Goal: Task Accomplishment & Management: Complete application form

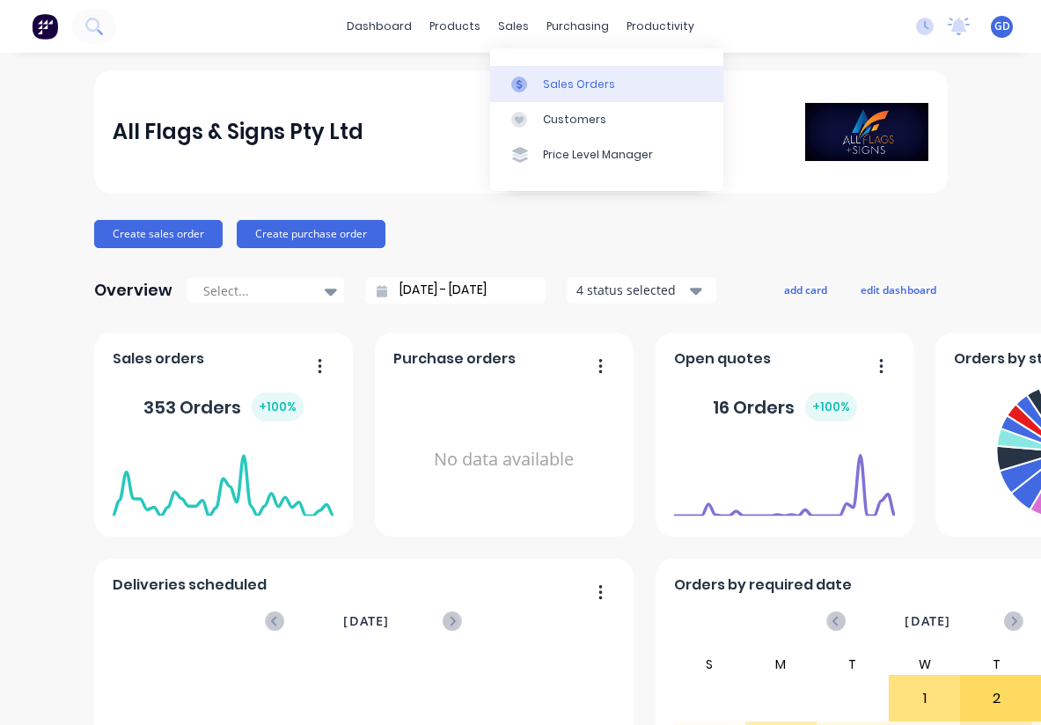
click at [548, 77] on div "Sales Orders" at bounding box center [579, 85] width 72 height 16
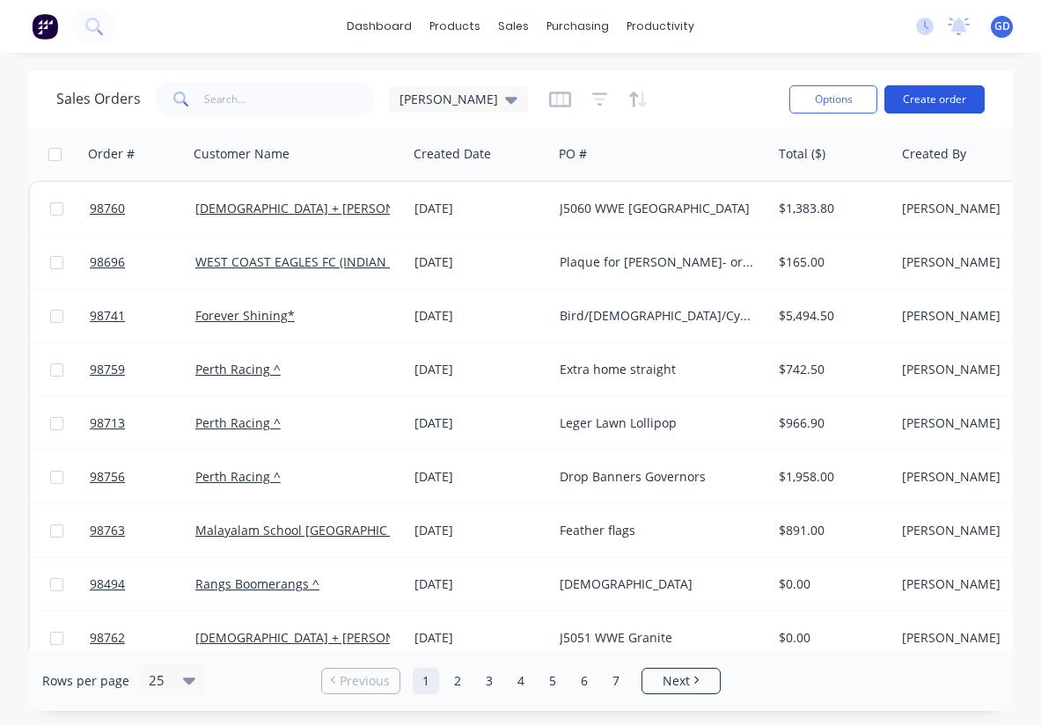
click at [947, 106] on button "Create order" at bounding box center [934, 99] width 100 height 28
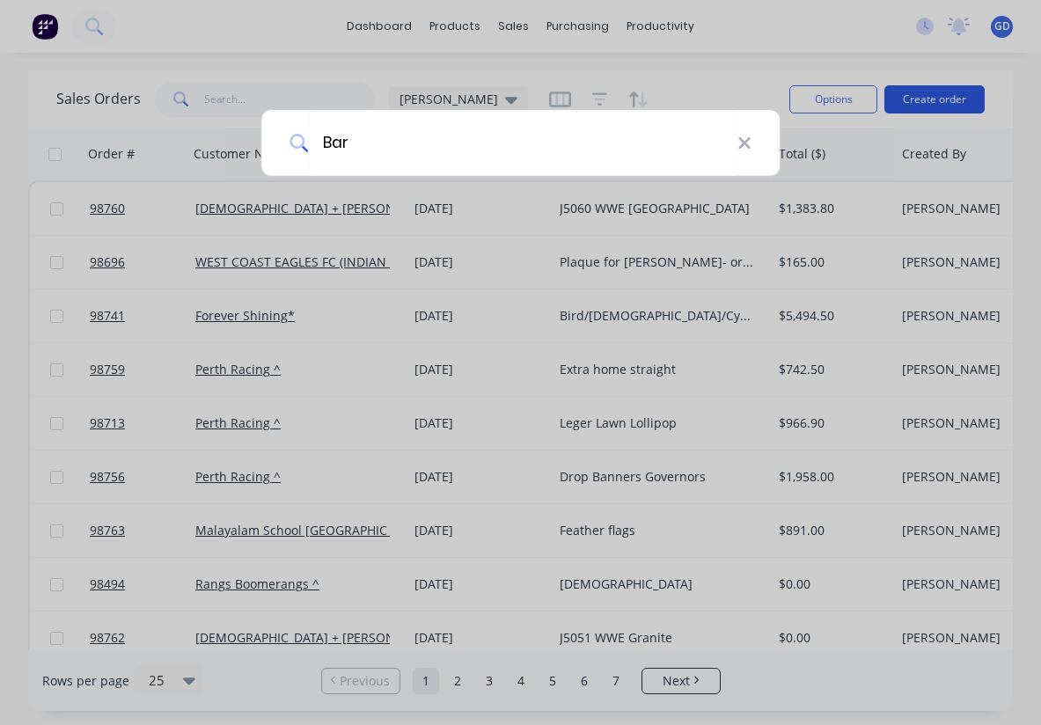
type input "[PERSON_NAME]"
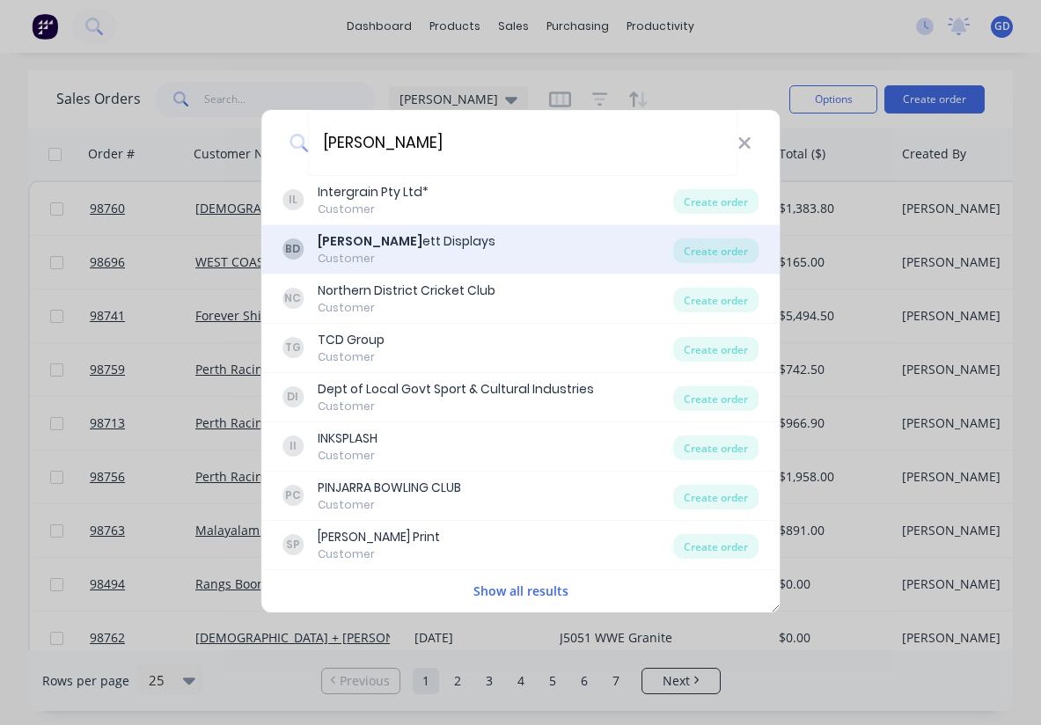
click at [394, 238] on div "[PERSON_NAME] ett Displays" at bounding box center [407, 241] width 178 height 18
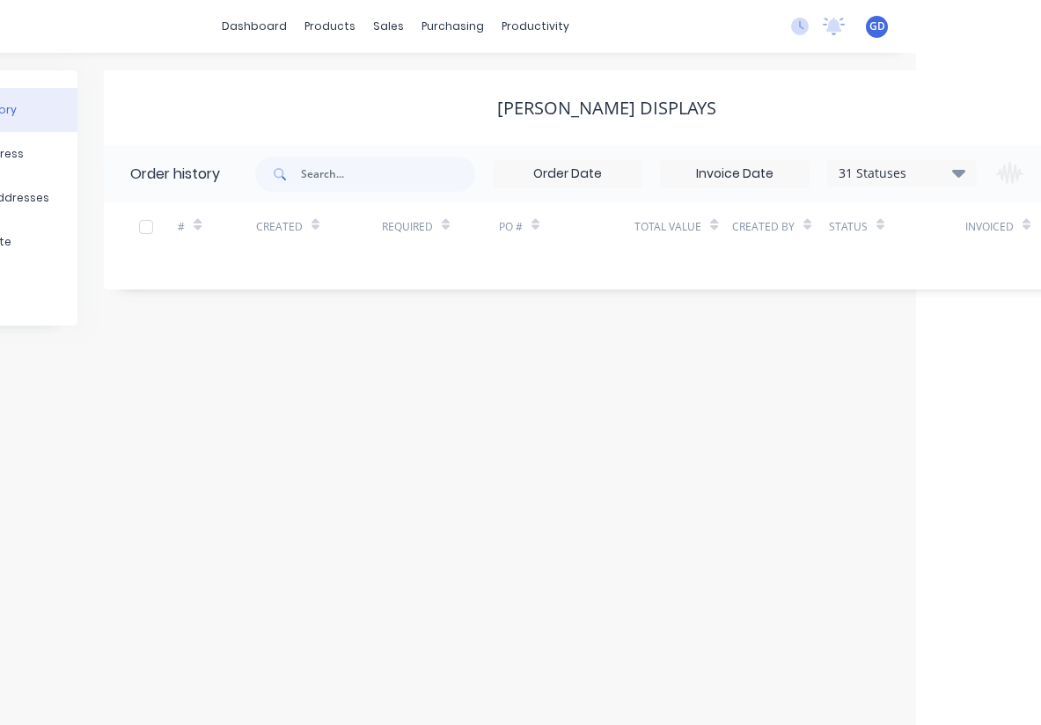
scroll to position [0, 262]
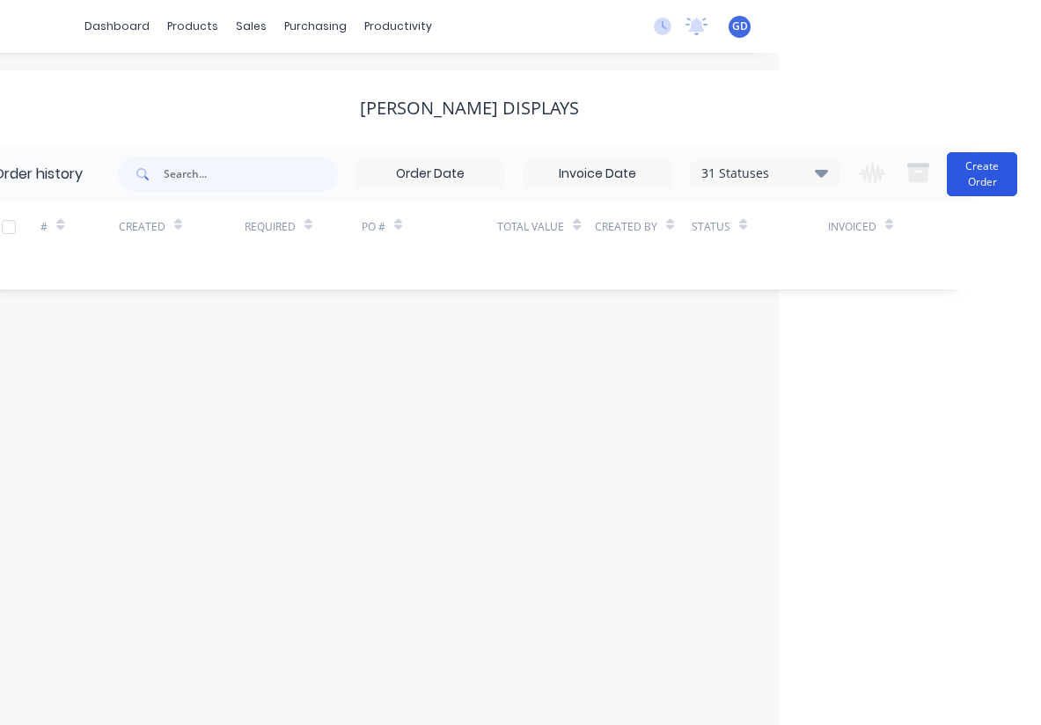
click at [981, 176] on button "Create Order" at bounding box center [982, 174] width 70 height 44
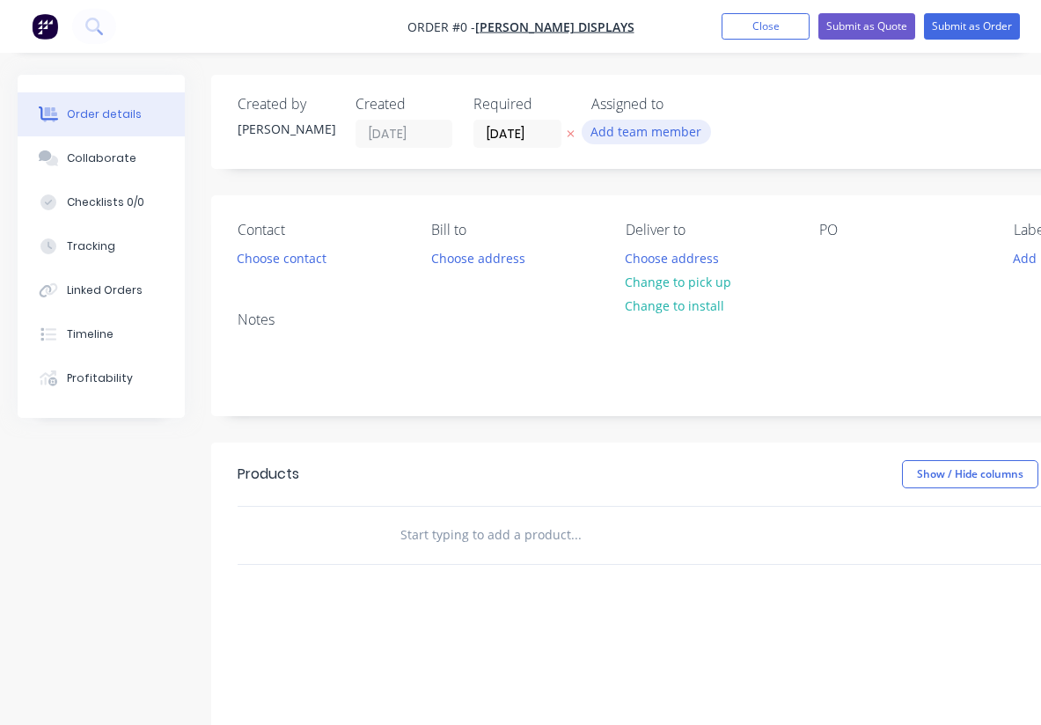
click at [652, 128] on button "Add team member" at bounding box center [646, 132] width 129 height 24
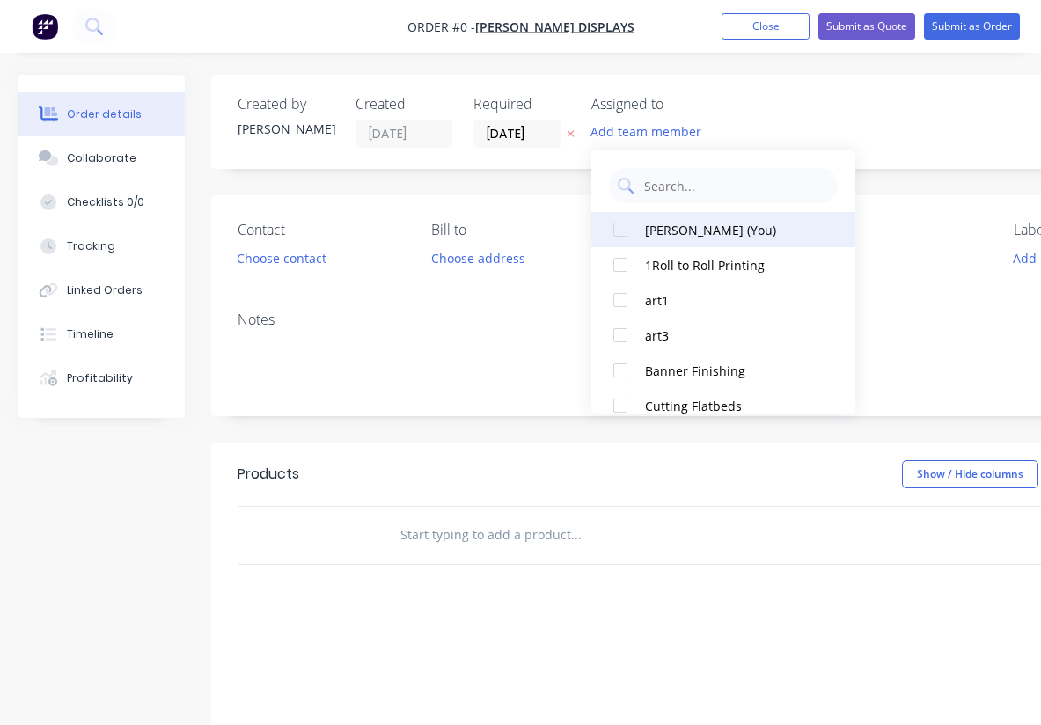
click at [623, 226] on div at bounding box center [620, 229] width 35 height 35
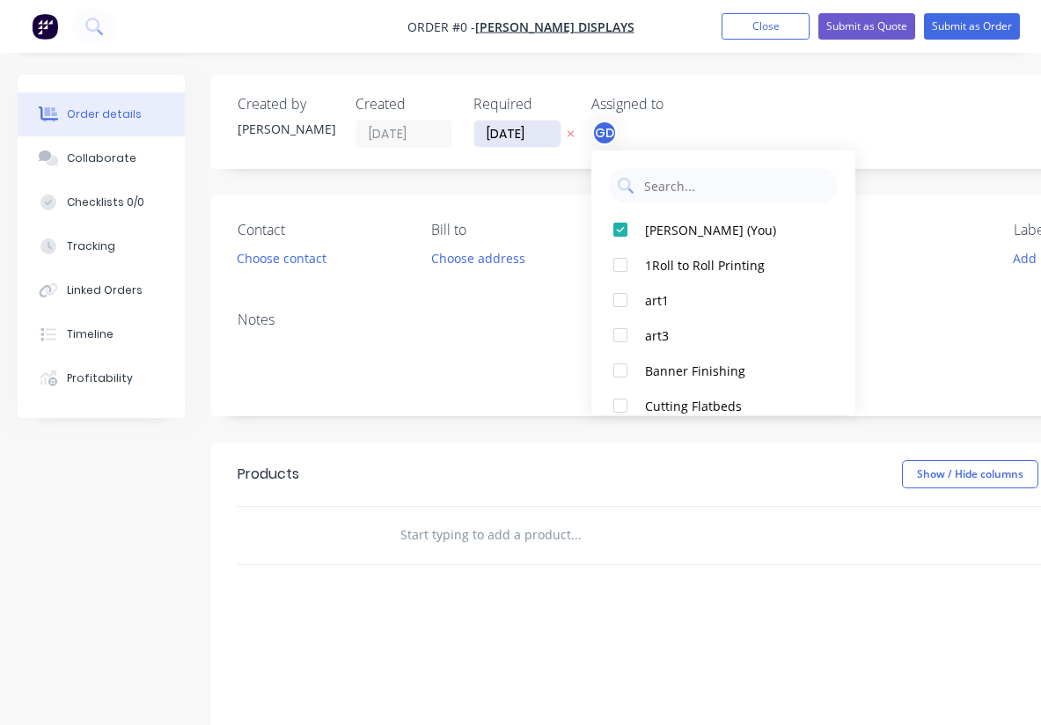
click at [516, 134] on div "Order details Collaborate Checklists 0/0 Tracking Linked Orders Timeline Profit…" at bounding box center [611, 544] width 1223 height 939
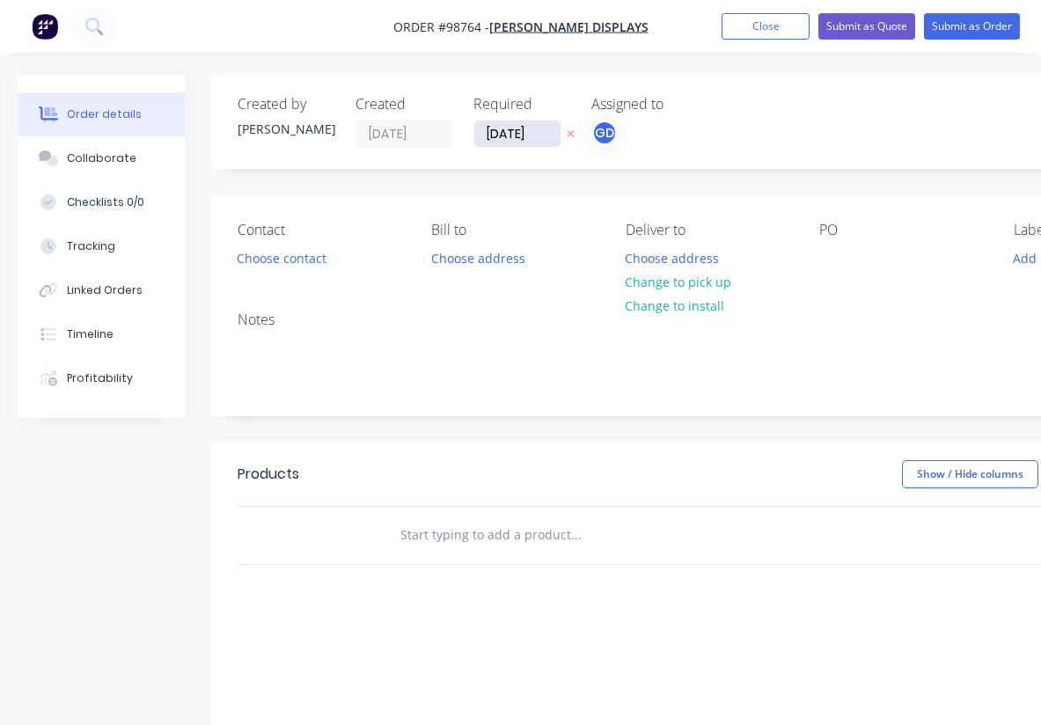
click at [511, 137] on input "[DATE]" at bounding box center [517, 134] width 86 height 26
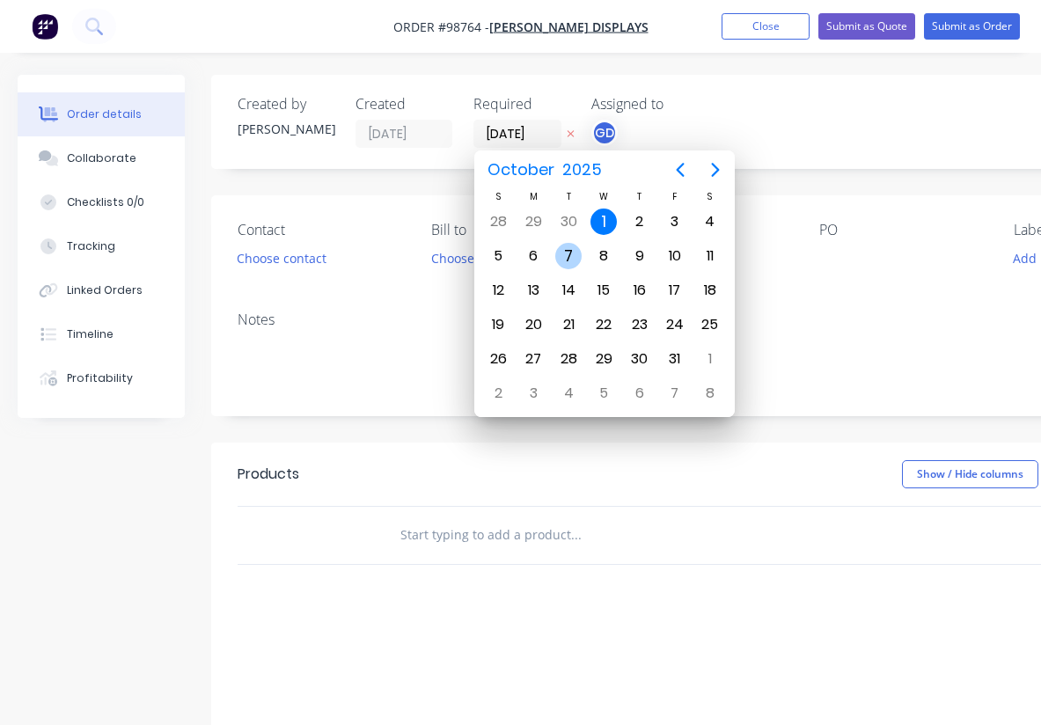
click at [571, 258] on div "7" at bounding box center [568, 256] width 26 height 26
type input "[DATE]"
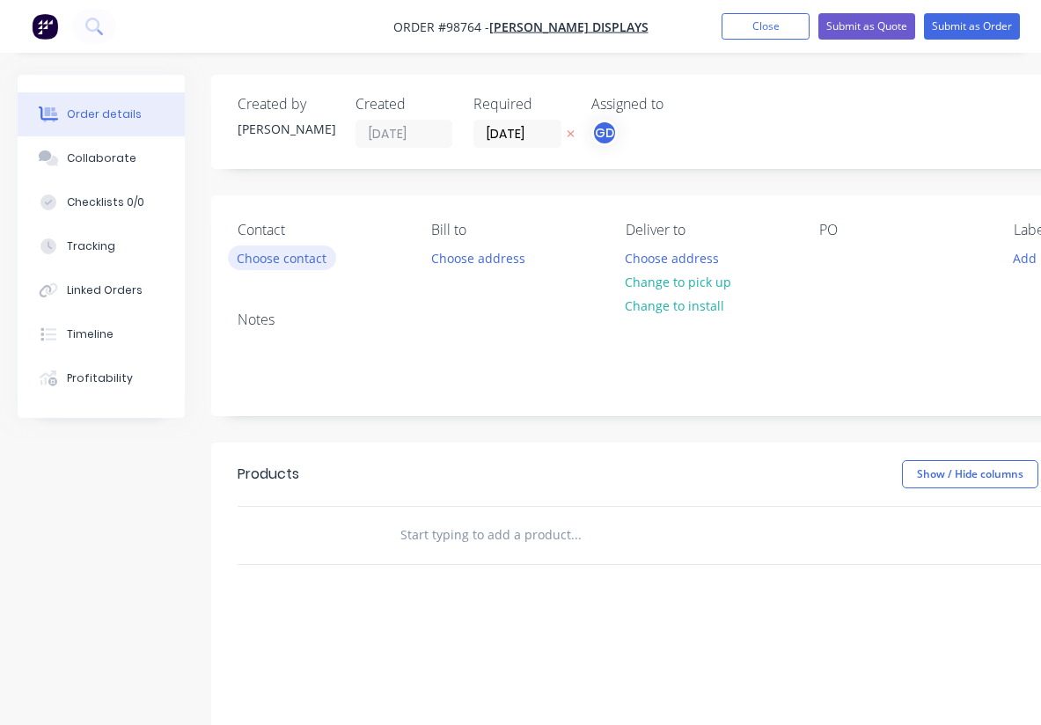
click at [308, 259] on button "Choose contact" at bounding box center [282, 257] width 108 height 24
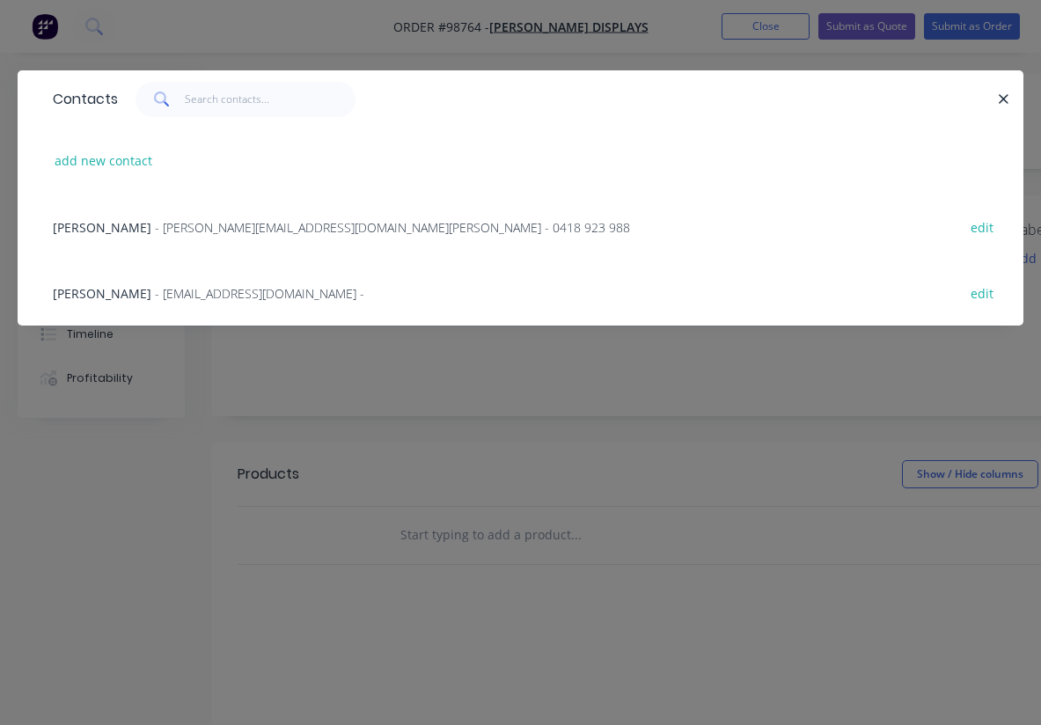
click at [155, 223] on span "- [PERSON_NAME][EMAIL_ADDRESS][DOMAIN_NAME][PERSON_NAME] - 0418 923 988" at bounding box center [392, 227] width 475 height 17
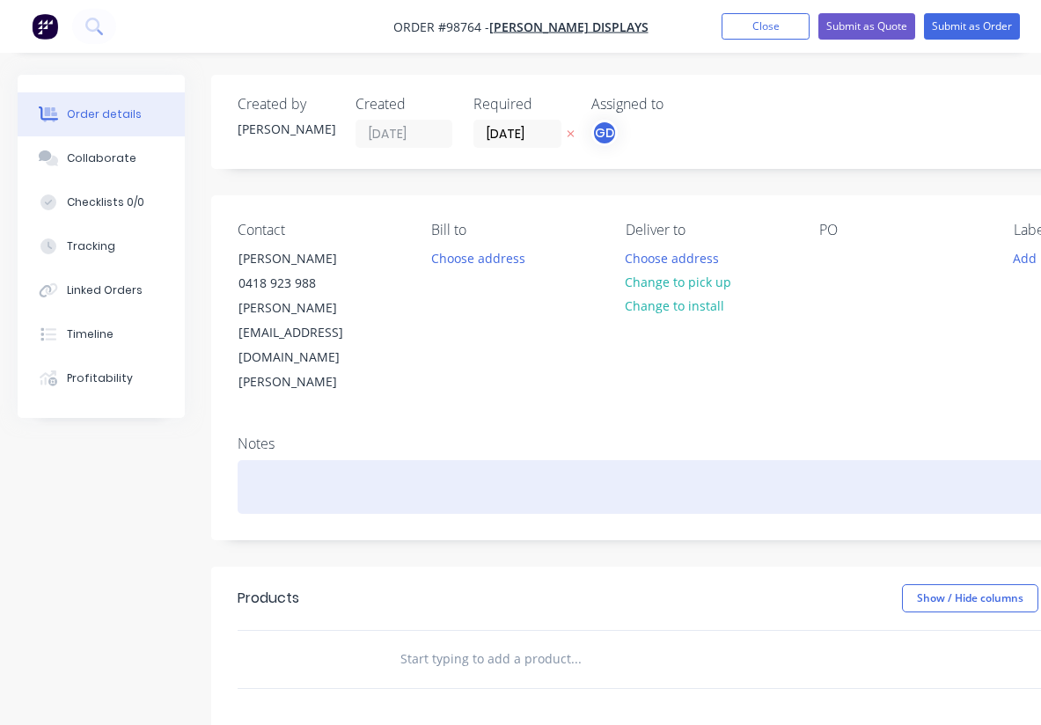
click at [283, 460] on div at bounding box center [709, 487] width 942 height 54
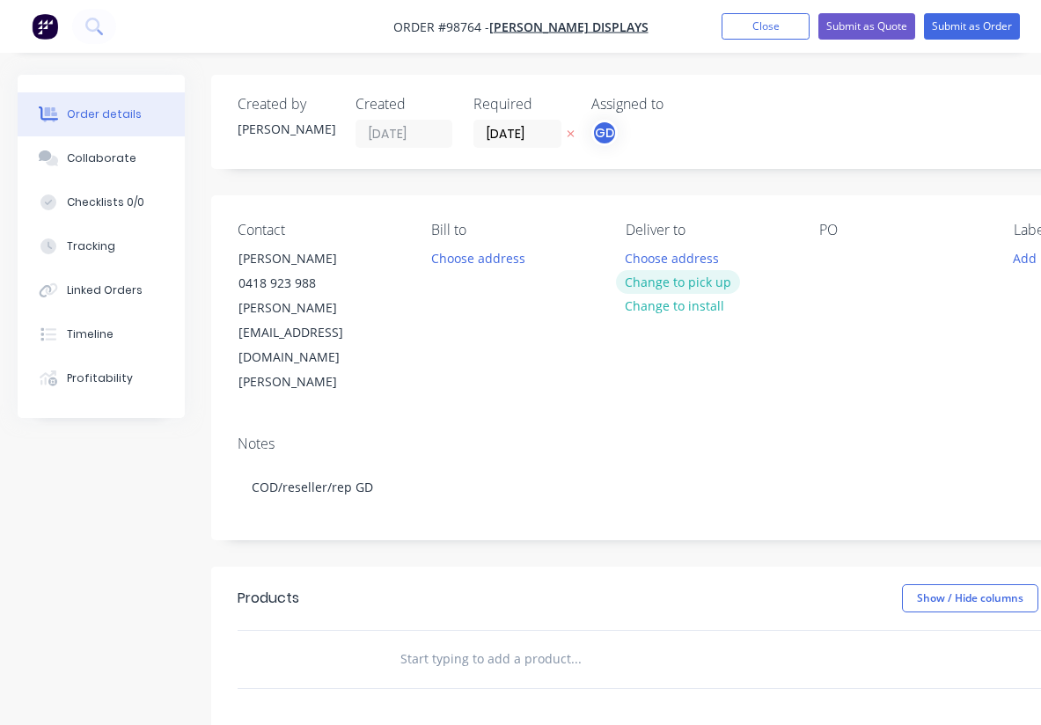
click at [664, 283] on button "Change to pick up" at bounding box center [678, 282] width 125 height 24
click at [836, 250] on div at bounding box center [833, 258] width 28 height 26
paste div
click at [879, 297] on div "PO 1807" at bounding box center [901, 308] width 165 height 173
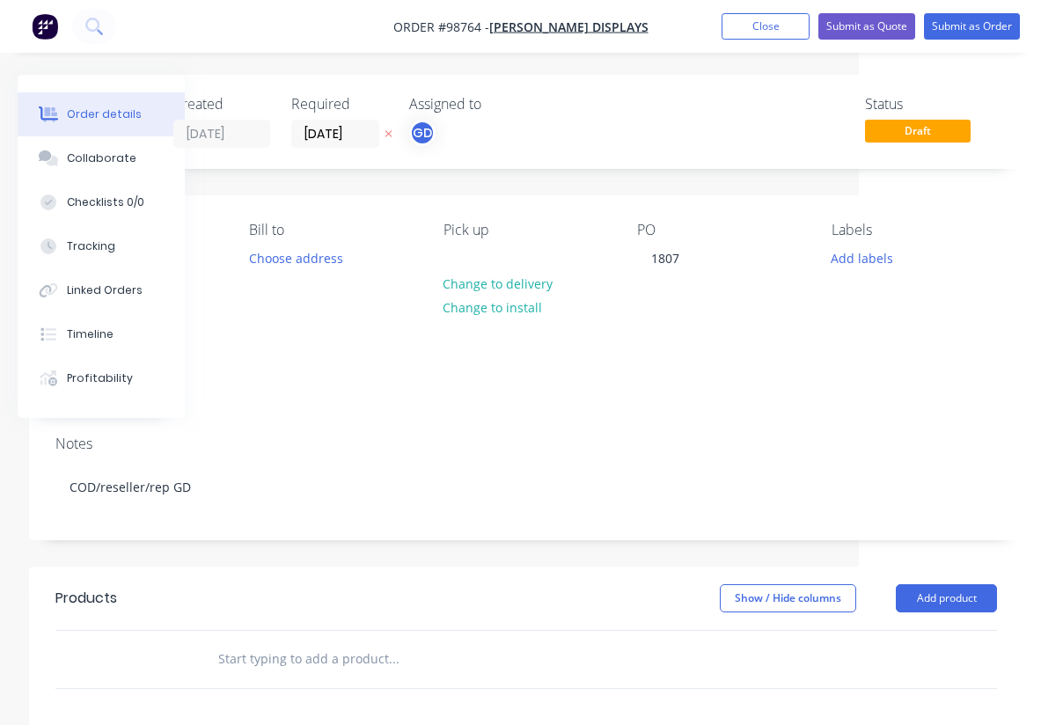
scroll to position [0, 182]
click at [871, 254] on button "Add labels" at bounding box center [861, 257] width 81 height 24
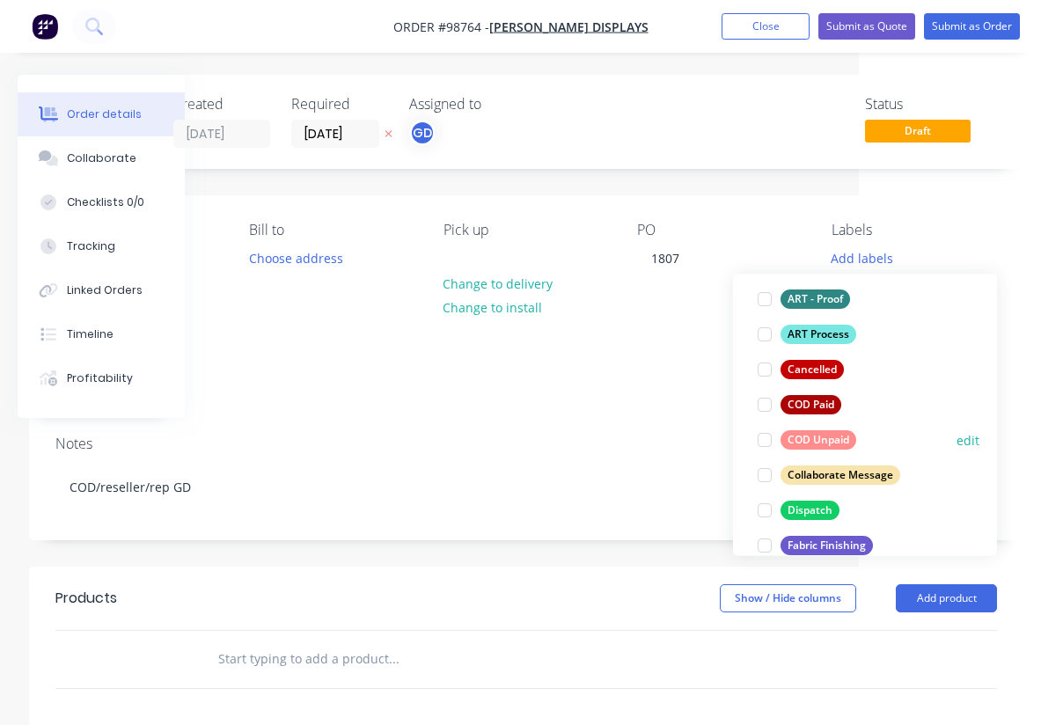
scroll to position [116, 0]
click at [842, 435] on div "COD Unpaid" at bounding box center [818, 439] width 76 height 19
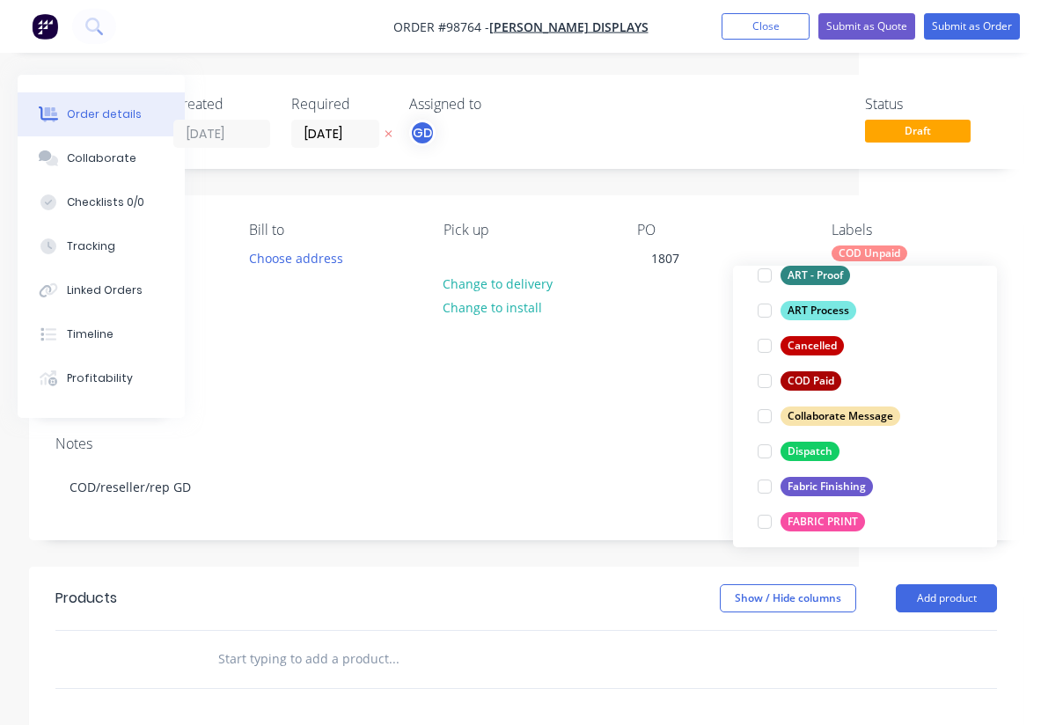
scroll to position [172, 0]
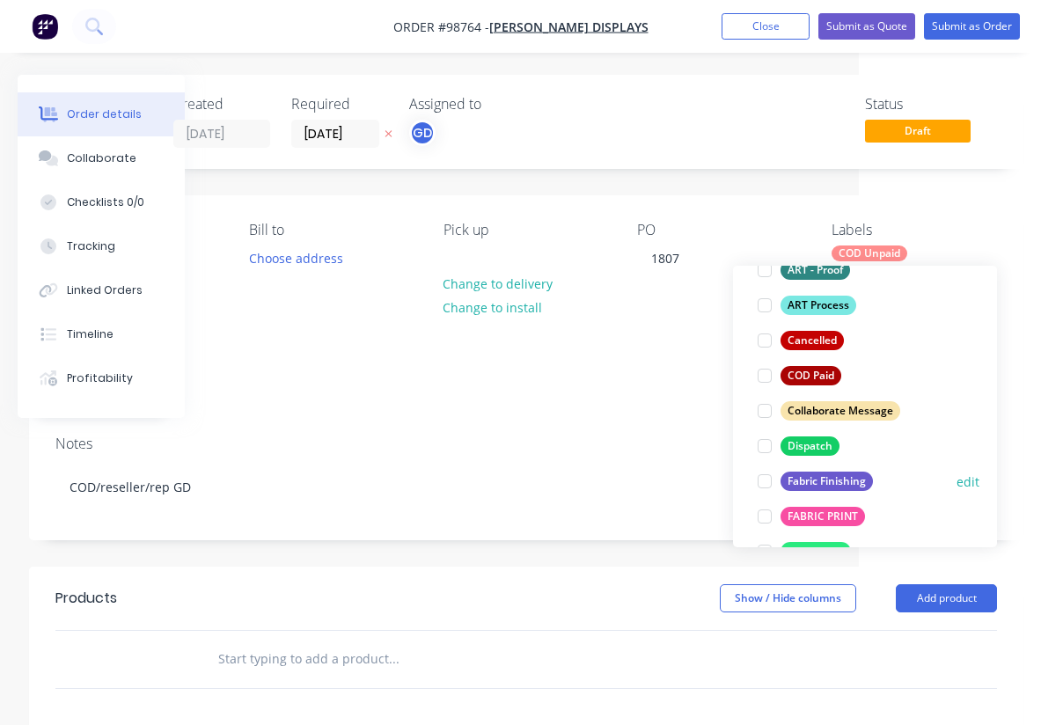
click at [854, 477] on div "Fabric Finishing" at bounding box center [826, 481] width 92 height 19
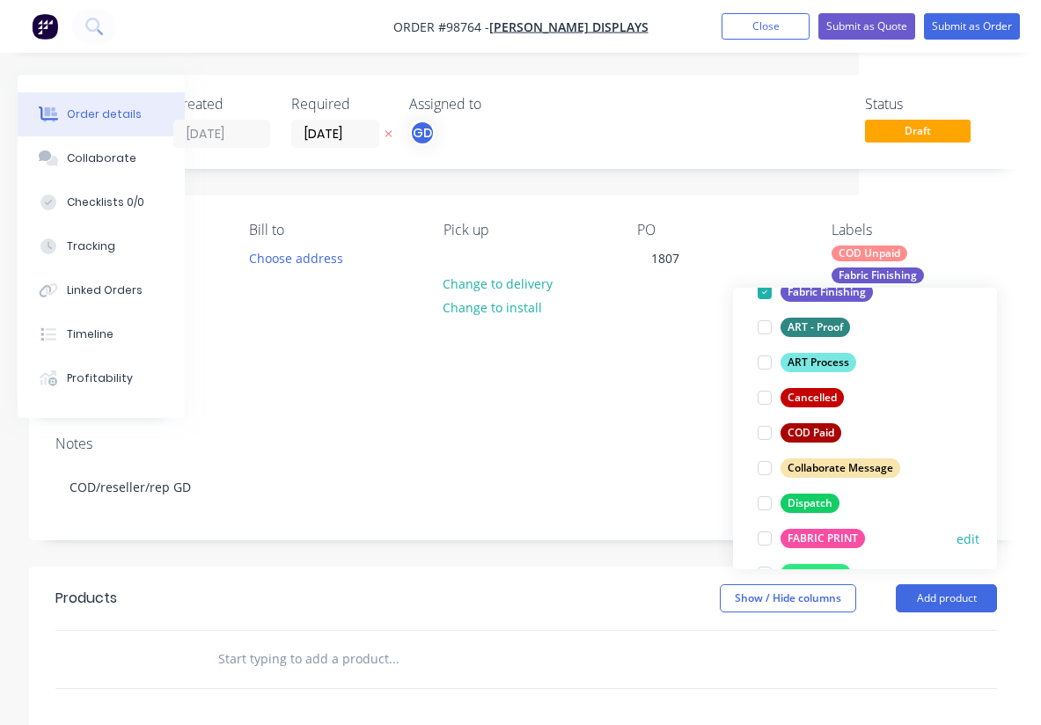
click at [861, 536] on div "FABRIC PRINT" at bounding box center [822, 538] width 84 height 19
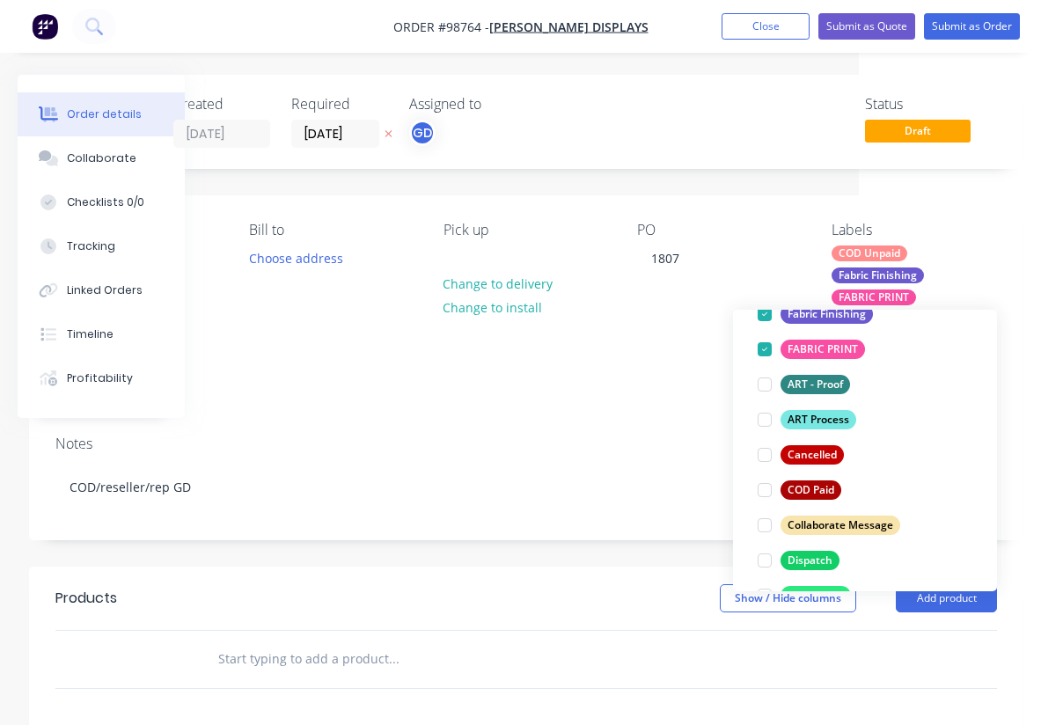
click at [648, 436] on div "Notes" at bounding box center [526, 444] width 942 height 17
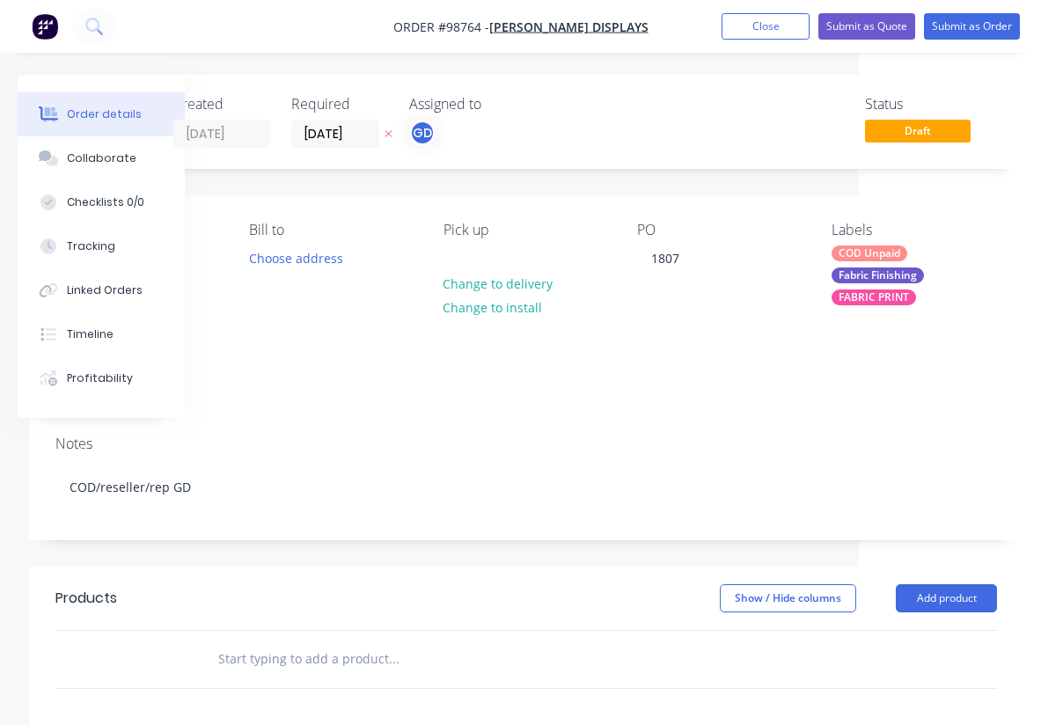
click at [277, 641] on input "text" at bounding box center [393, 658] width 352 height 35
paste input "SEG graphic non-illuminated. Outside measurement 2930mm wide x 2480mm high"
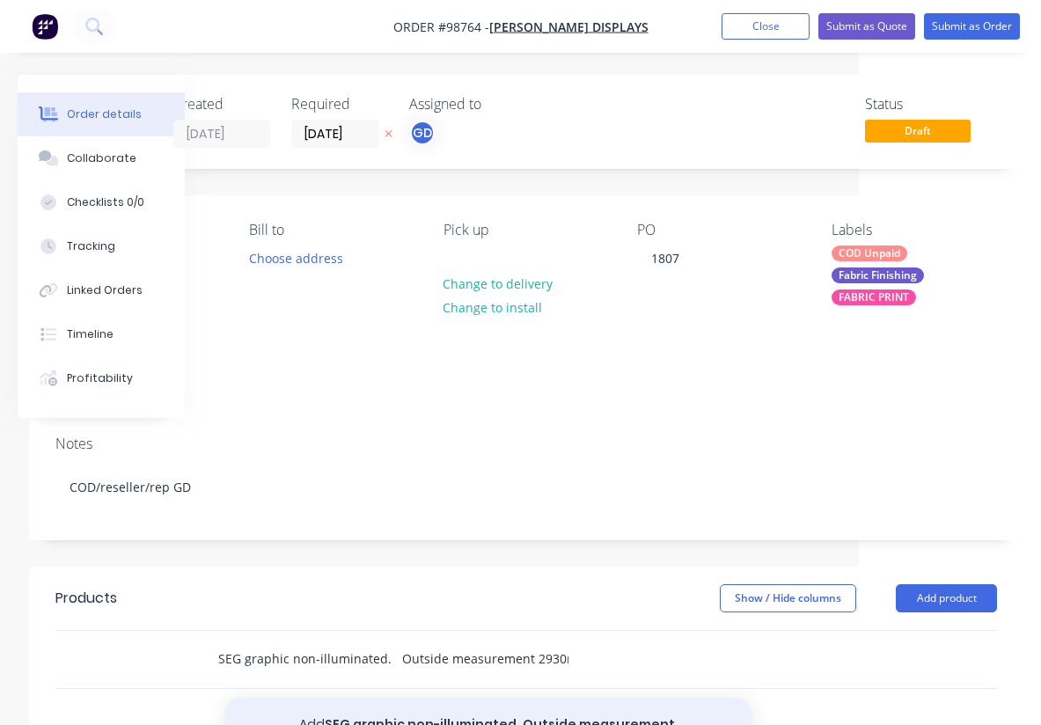
type input "SEG graphic non-illuminated. Outside measurement 2930mm wide x 2480mm high"
click at [489, 698] on button "Add SEG graphic non-illuminated. Outside measurement 2930mm wide x 2480mm high …" at bounding box center [488, 734] width 528 height 72
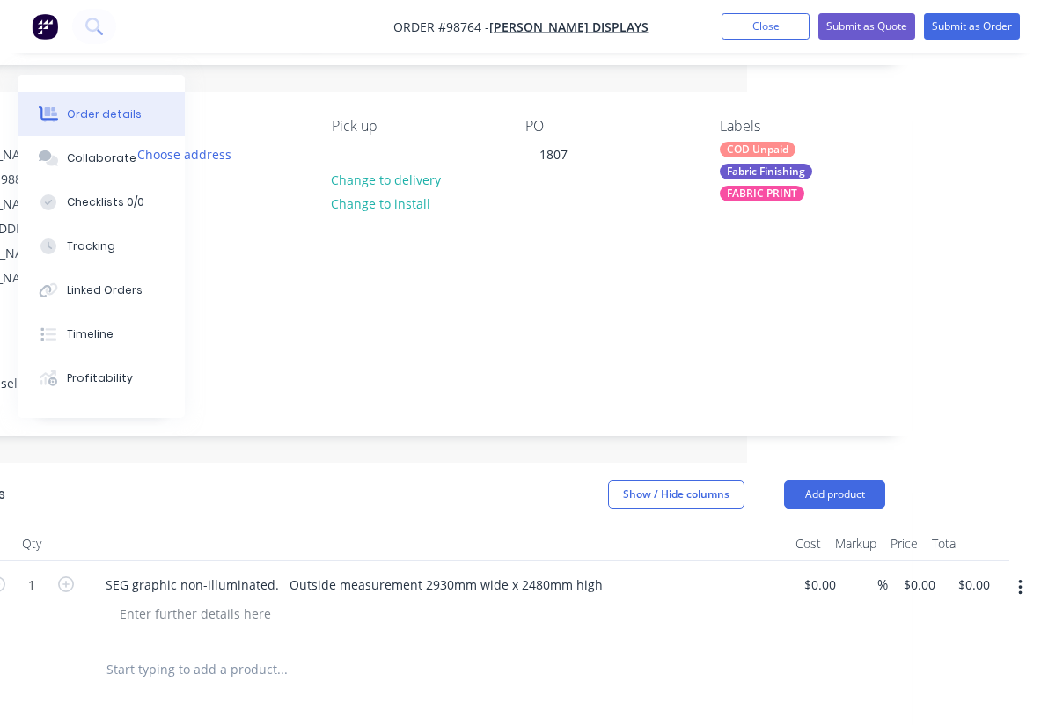
scroll to position [104, 294]
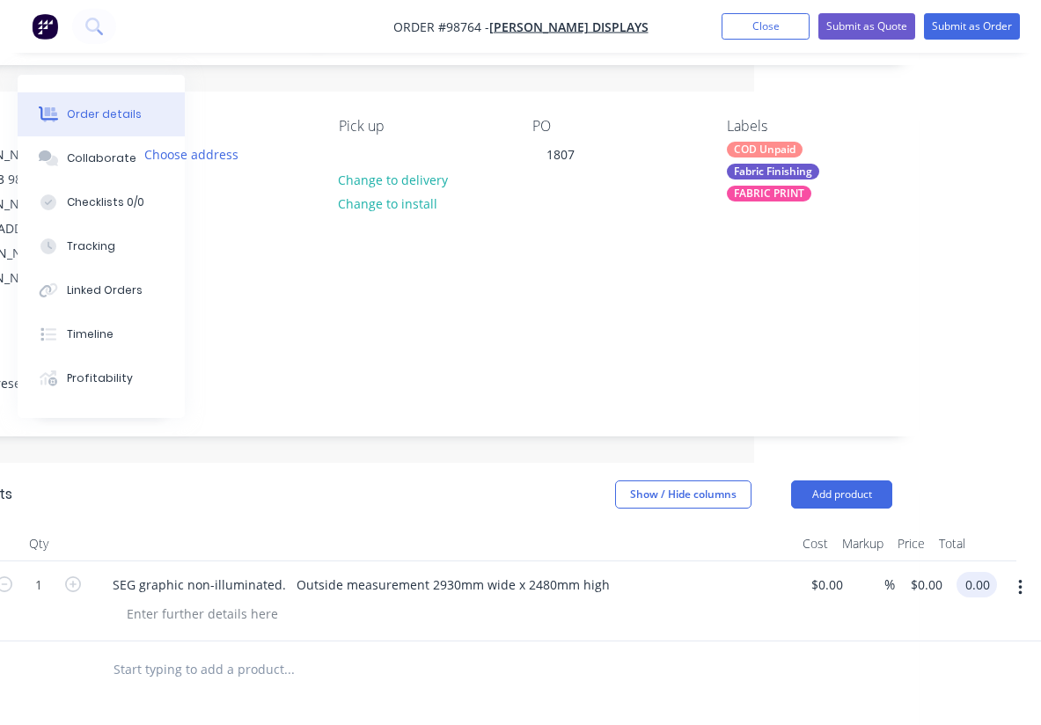
click at [972, 572] on input "0.00" at bounding box center [980, 585] width 33 height 26
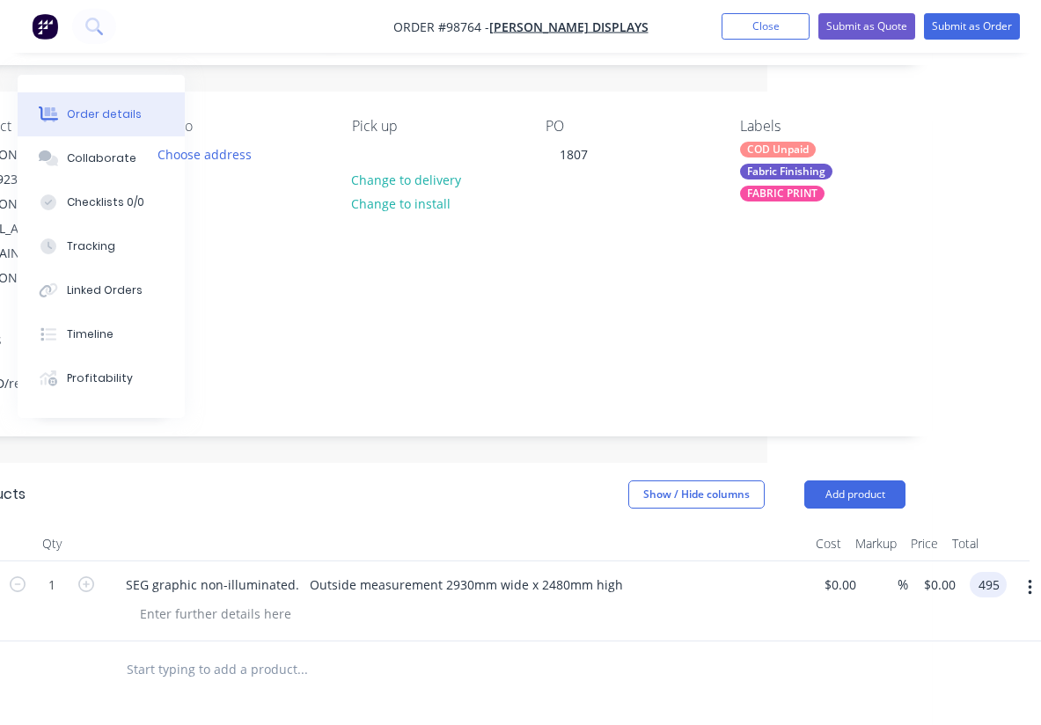
type input "$495.00"
click at [502, 463] on header "Products Show / Hide columns Add product" at bounding box center [435, 494] width 994 height 63
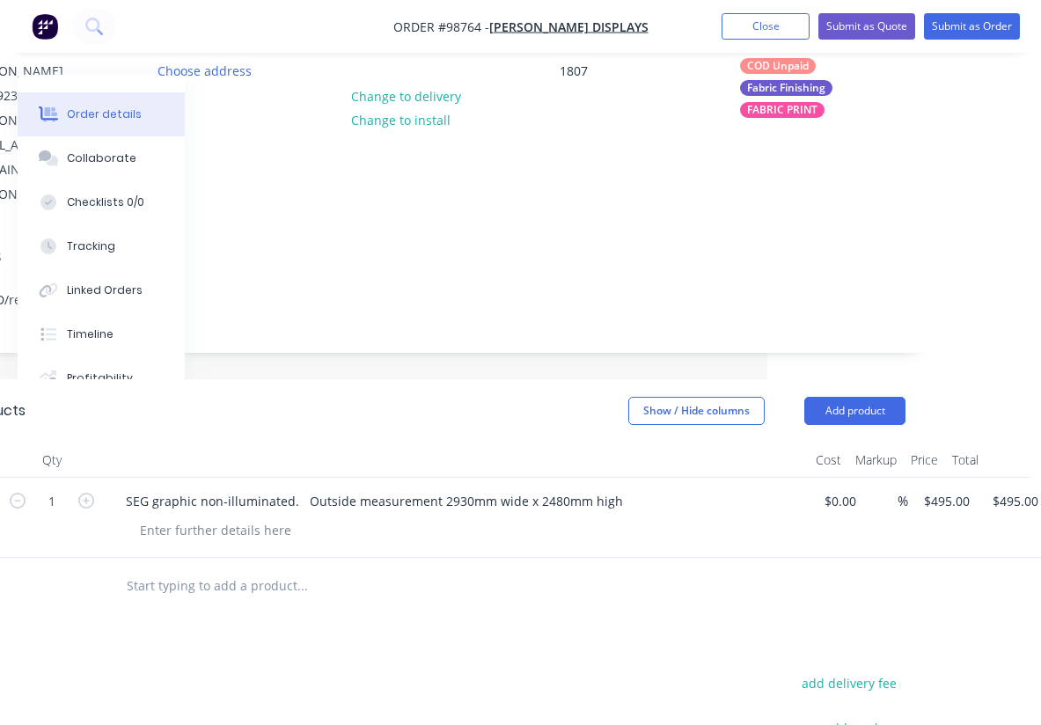
scroll to position [189, 274]
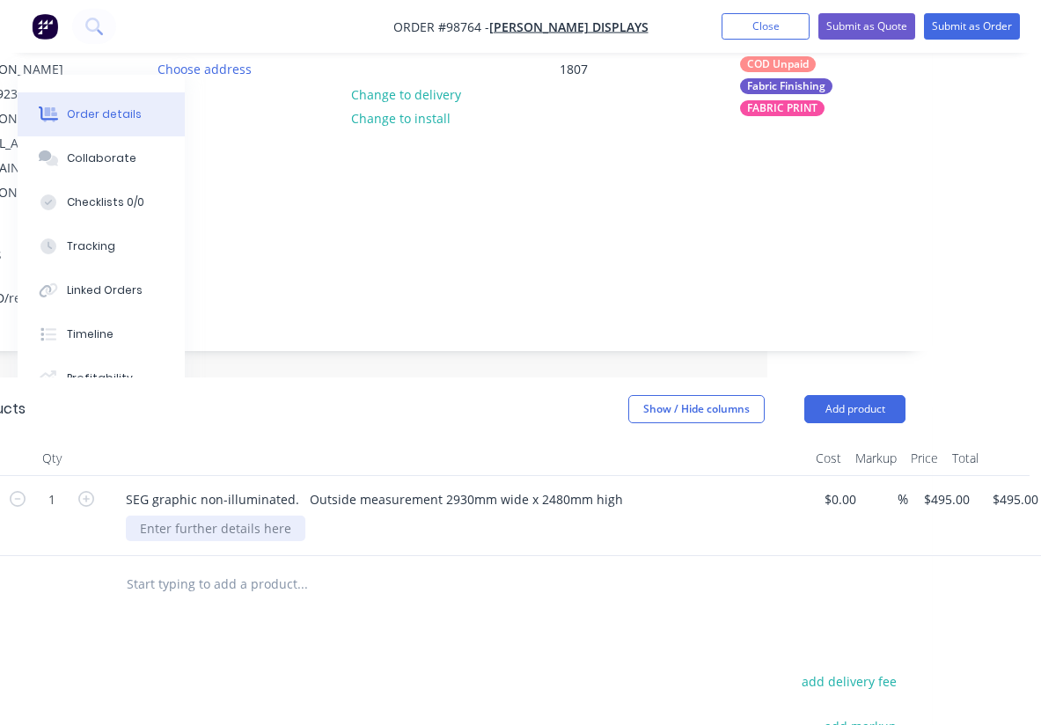
click at [226, 516] on div at bounding box center [216, 529] width 180 height 26
click at [382, 550] on div "Products Show / Hide columns Add product Qty Cost Markup Price Total 1 SEG grap…" at bounding box center [435, 706] width 994 height 658
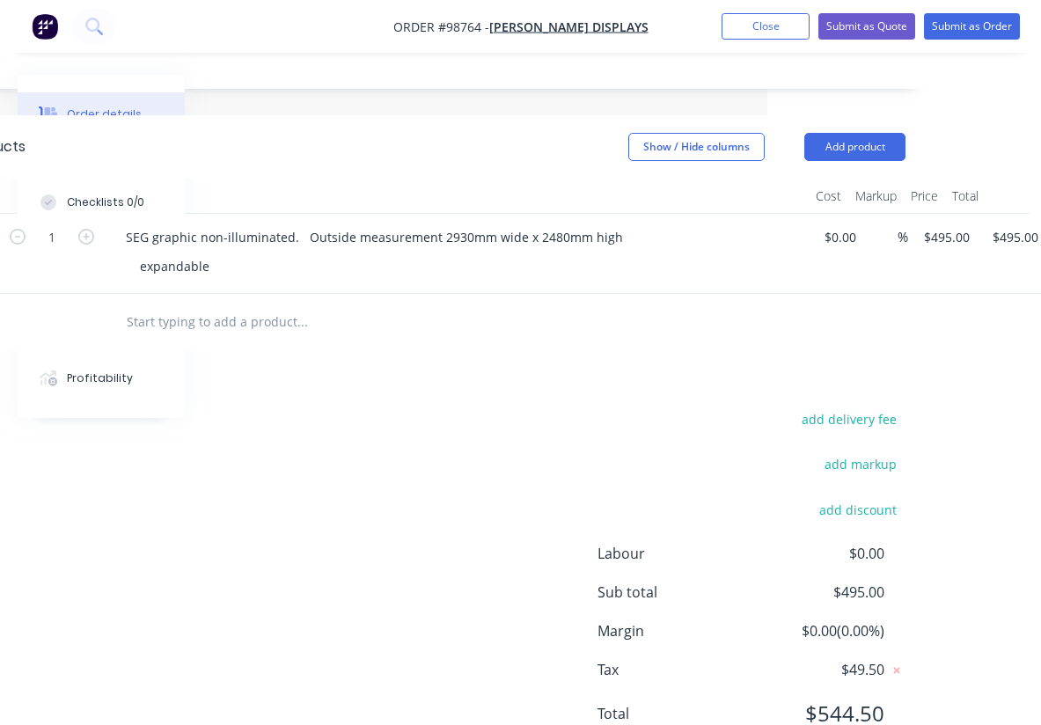
scroll to position [0, 274]
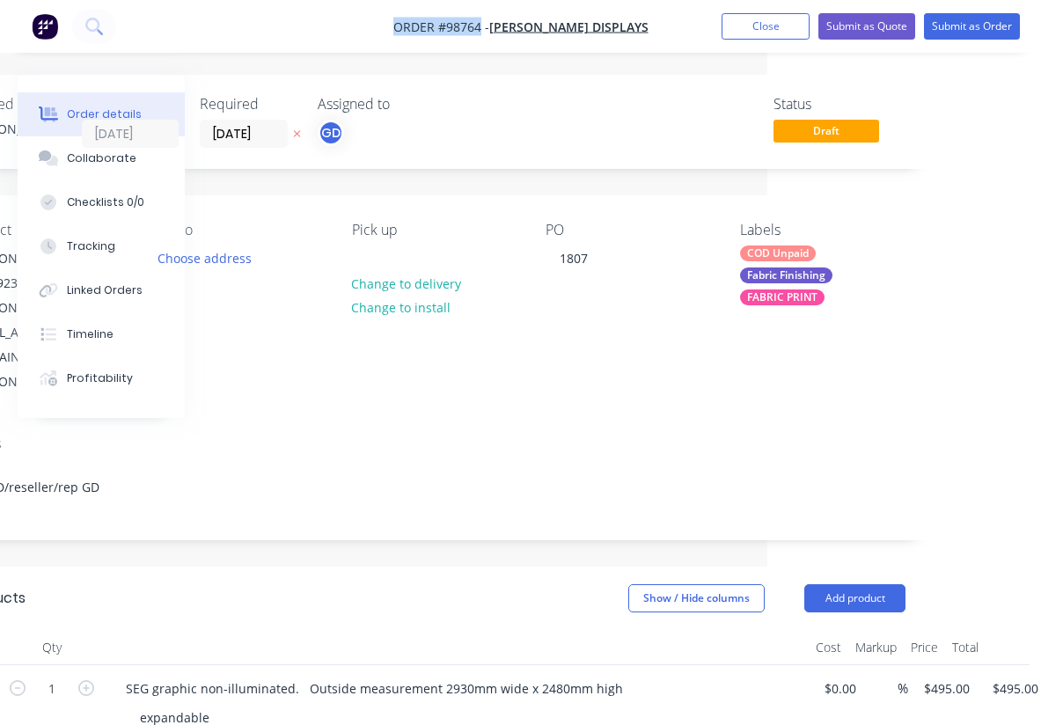
drag, startPoint x: 402, startPoint y: 22, endPoint x: 501, endPoint y: 26, distance: 98.6
click at [501, 26] on nav "Order #98764 - [PERSON_NAME] Displays Add product Close Submit as Quote Submit …" at bounding box center [520, 26] width 1041 height 53
copy span "Order #98764"
click at [782, 252] on div "COD Unpaid" at bounding box center [778, 253] width 76 height 16
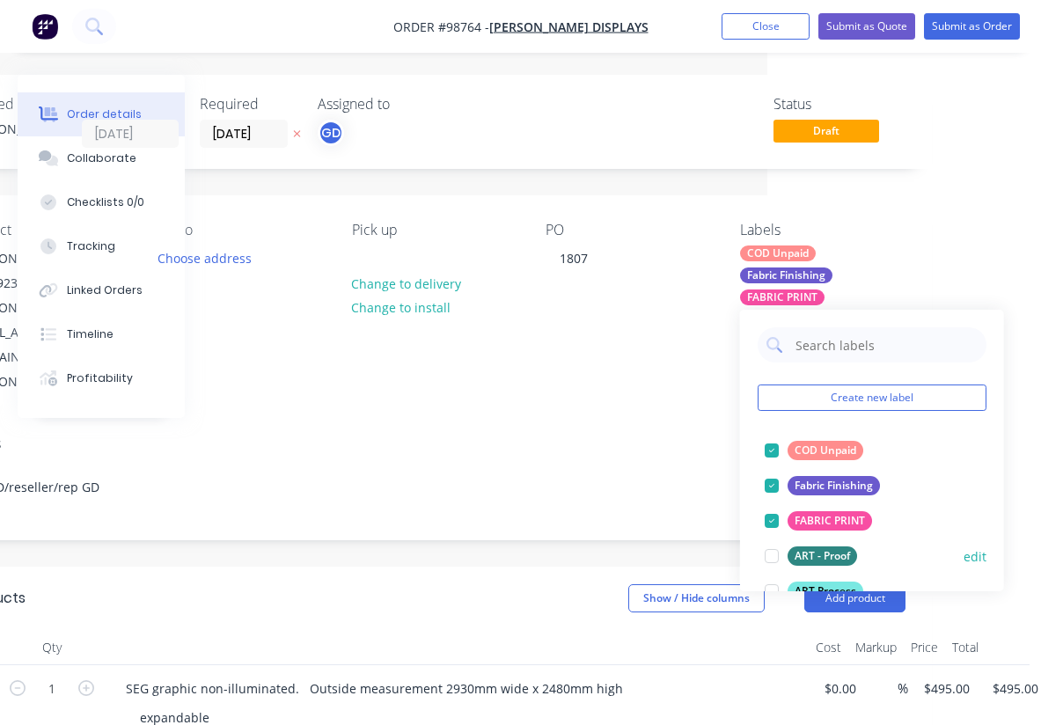
click at [772, 558] on div at bounding box center [771, 556] width 35 height 35
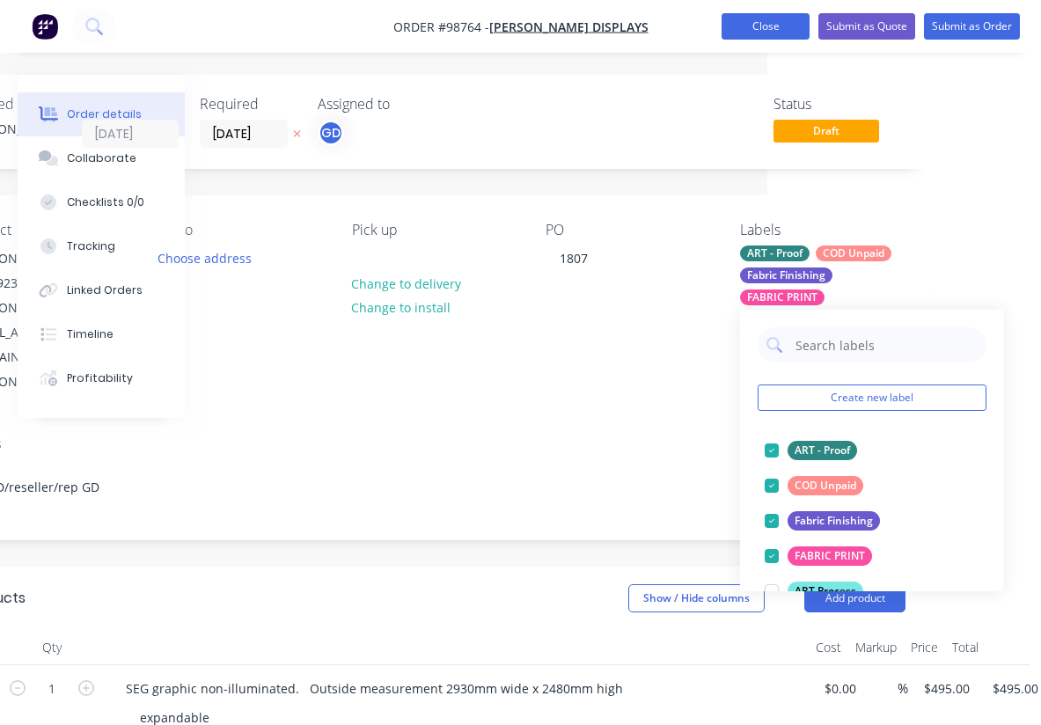
click at [762, 39] on button "Close" at bounding box center [766, 26] width 88 height 26
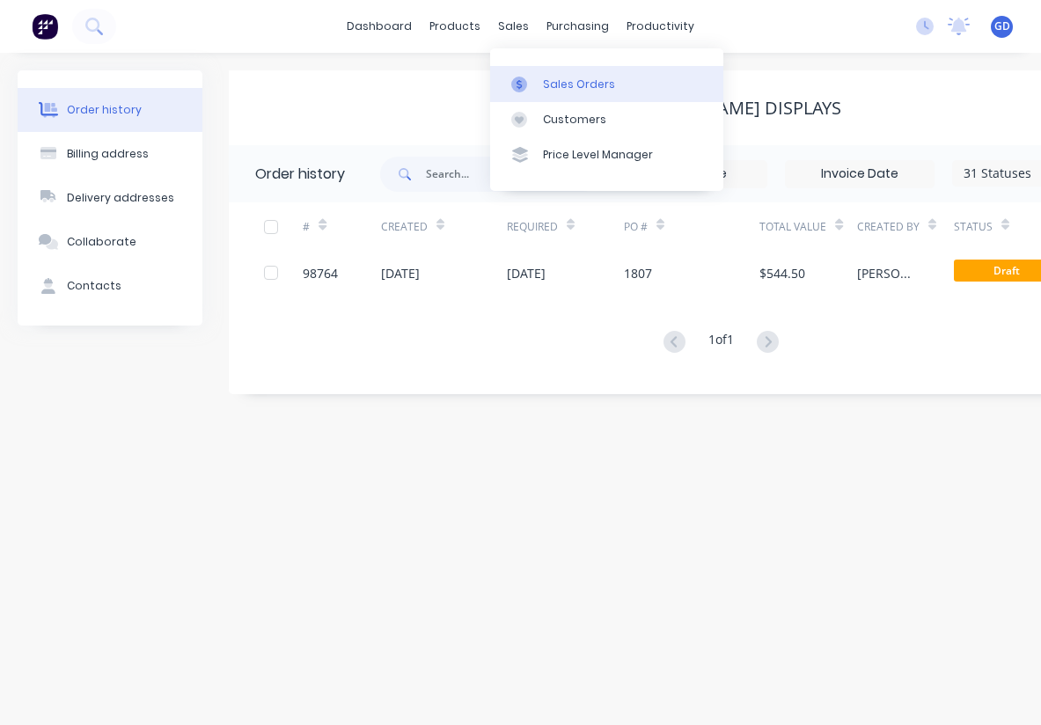
click at [567, 80] on div "Sales Orders" at bounding box center [579, 85] width 72 height 16
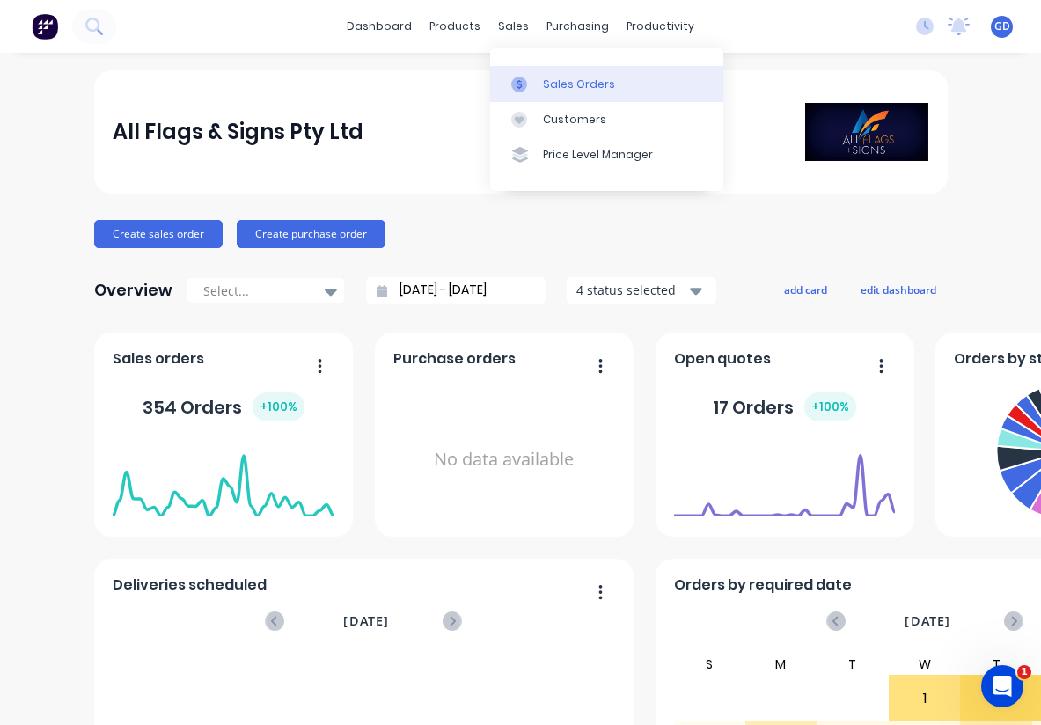
click at [551, 77] on div "Sales Orders" at bounding box center [579, 85] width 72 height 16
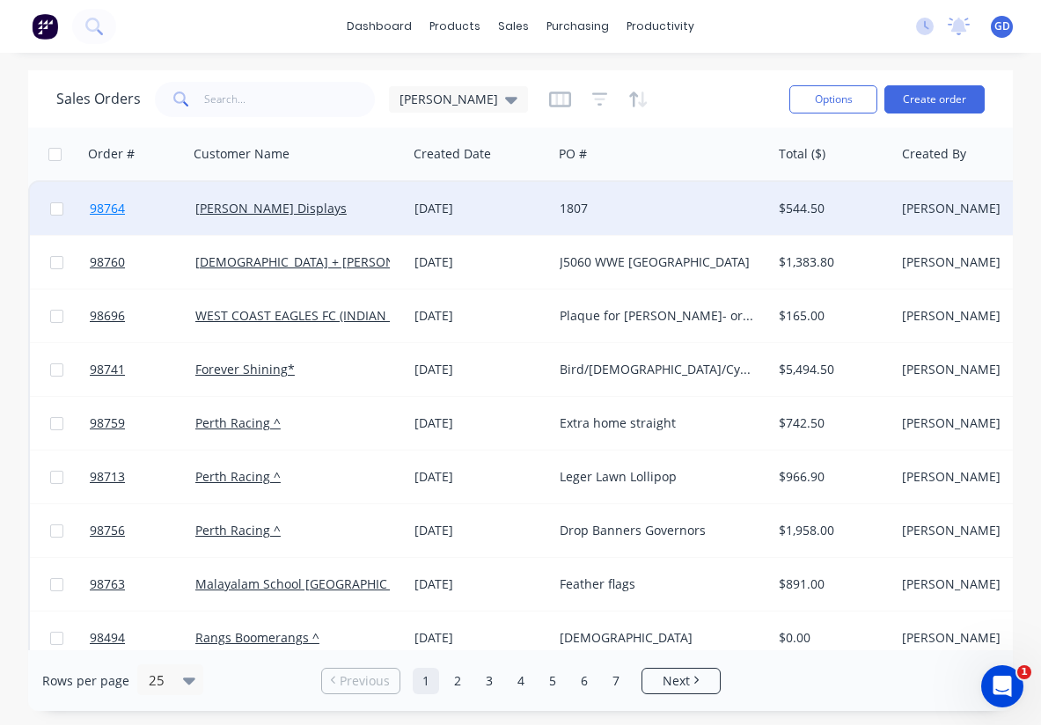
click at [113, 209] on span "98764" at bounding box center [107, 209] width 35 height 18
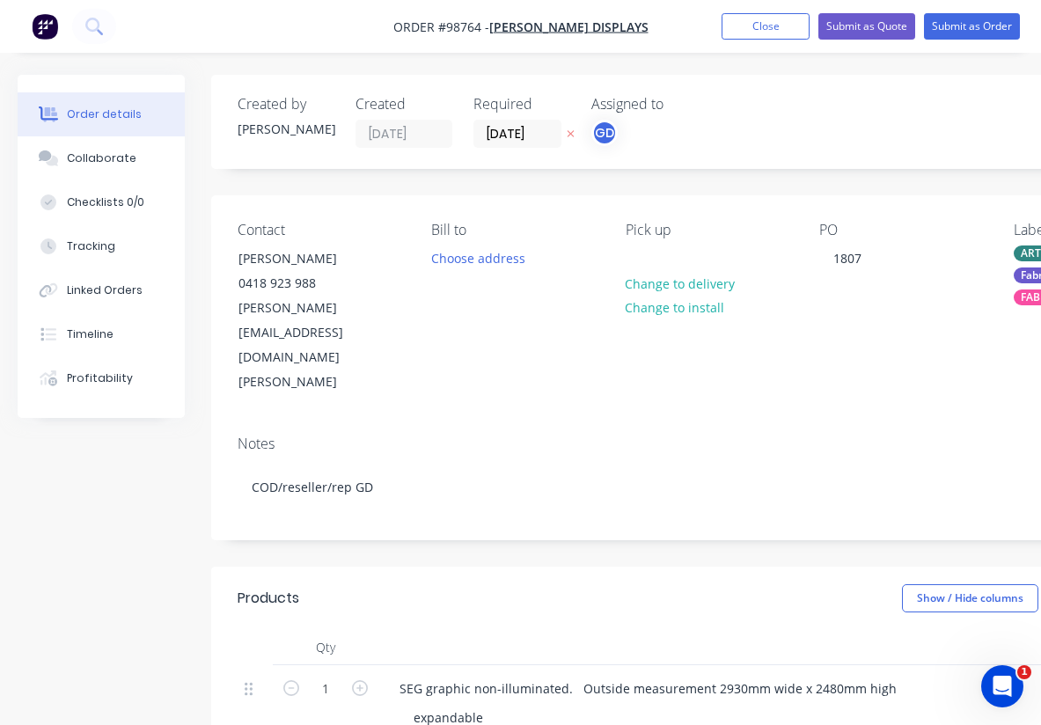
type input "$495.00"
